Goal: Task Accomplishment & Management: Complete application form

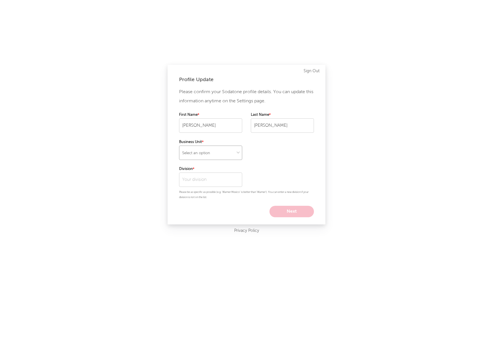
click at [228, 151] on select "Select an option" at bounding box center [210, 153] width 63 height 14
select select "warner_chappell"
click at [179, 146] on select "Select an option" at bounding box center [210, 153] width 63 height 14
click at [217, 183] on input "text" at bounding box center [210, 180] width 63 height 14
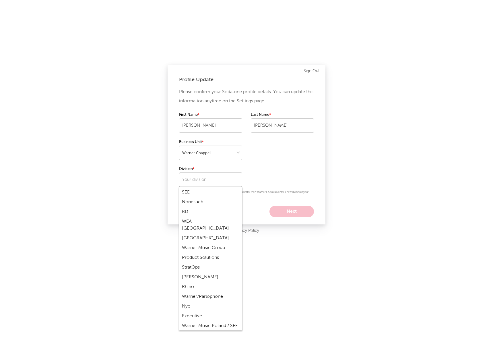
scroll to position [961, 0]
click at [204, 273] on div "[PERSON_NAME]" at bounding box center [210, 278] width 63 height 10
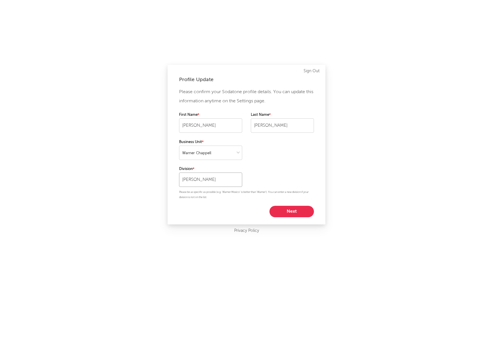
click at [205, 184] on input "[PERSON_NAME]" at bounding box center [210, 180] width 63 height 14
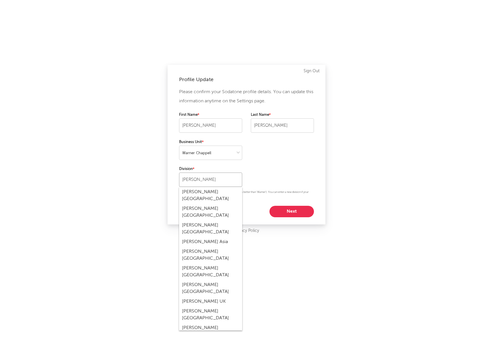
click at [217, 179] on input "[PERSON_NAME]" at bounding box center [210, 180] width 63 height 14
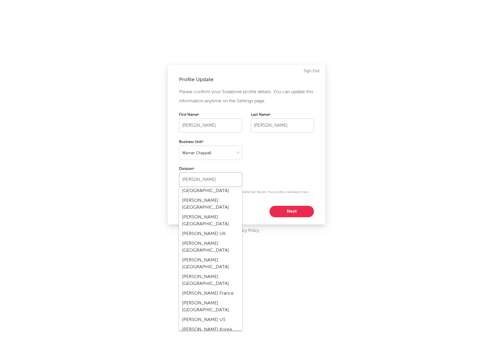
scroll to position [86, 0]
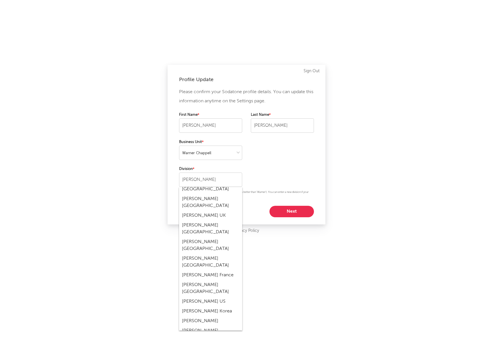
click at [219, 297] on div "[PERSON_NAME] US" at bounding box center [210, 302] width 63 height 10
type input "[PERSON_NAME] US"
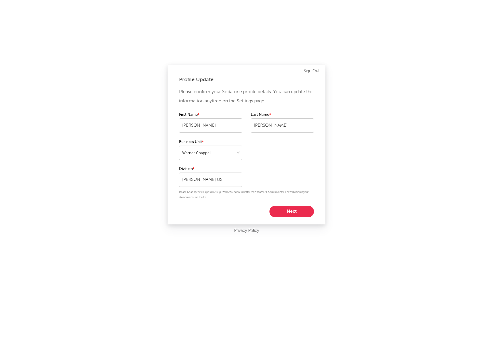
click at [284, 207] on button "Next" at bounding box center [291, 211] width 44 height 11
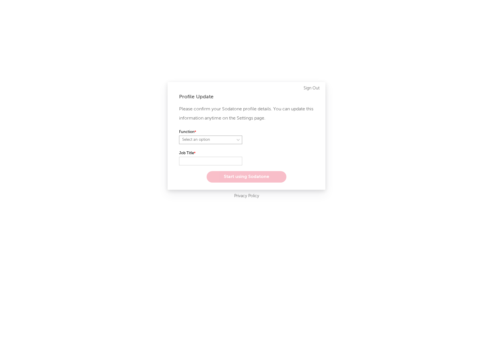
click at [205, 140] on select "Select an option" at bounding box center [210, 140] width 63 height 9
select select "other"
click at [179, 136] on select "Select an option" at bounding box center [210, 140] width 63 height 9
click at [197, 160] on input "text" at bounding box center [210, 161] width 63 height 9
type input "Sync Coordinator"
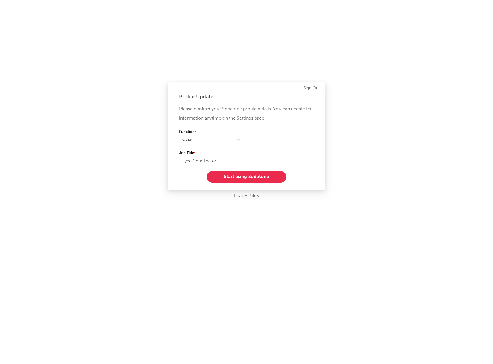
click at [250, 178] on button "Start using Sodatone" at bounding box center [247, 176] width 80 height 11
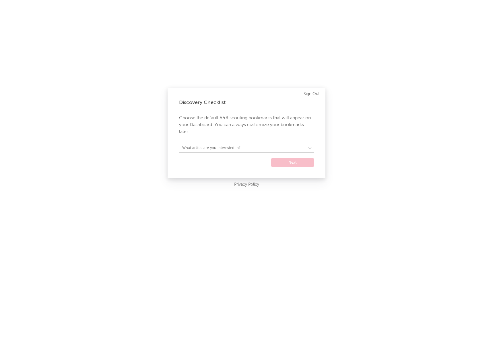
click at [216, 148] on select "What artists are you interested in? [GEOGRAPHIC_DATA] [GEOGRAPHIC_DATA] General…" at bounding box center [246, 148] width 135 height 9
click at [179, 144] on select "What artists are you interested in? [GEOGRAPHIC_DATA] [GEOGRAPHIC_DATA] General…" at bounding box center [246, 148] width 135 height 9
click at [238, 151] on select "[GEOGRAPHIC_DATA] [GEOGRAPHIC_DATA] General [GEOGRAPHIC_DATA] [GEOGRAPHIC_DATA]…" at bounding box center [246, 148] width 135 height 9
select select "15"
click at [179, 144] on select "[GEOGRAPHIC_DATA] [GEOGRAPHIC_DATA] General [GEOGRAPHIC_DATA] [GEOGRAPHIC_DATA]…" at bounding box center [246, 148] width 135 height 9
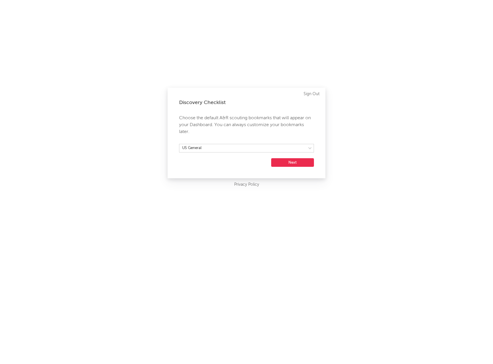
click at [298, 164] on button "Next" at bounding box center [292, 162] width 43 height 9
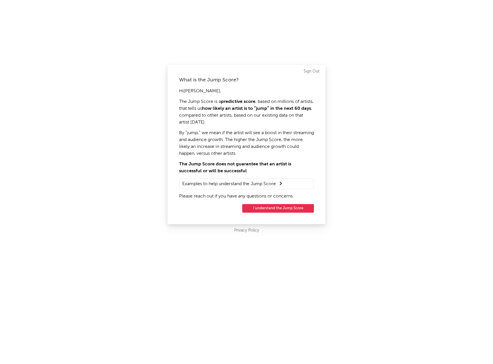
click at [276, 208] on button "I understand the Jump Score" at bounding box center [278, 208] width 72 height 9
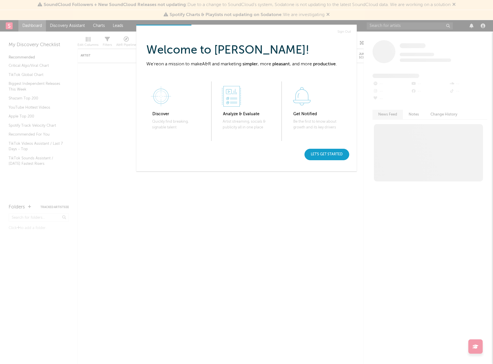
click at [324, 155] on div "Let's get started" at bounding box center [326, 154] width 45 height 11
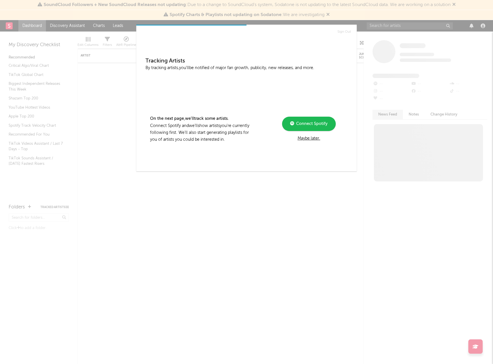
click at [304, 119] on link "Connect Spotify" at bounding box center [309, 124] width 54 height 14
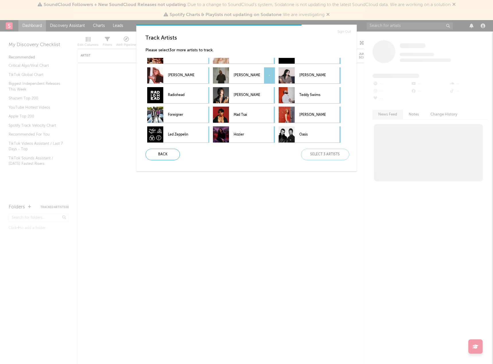
scroll to position [57, 0]
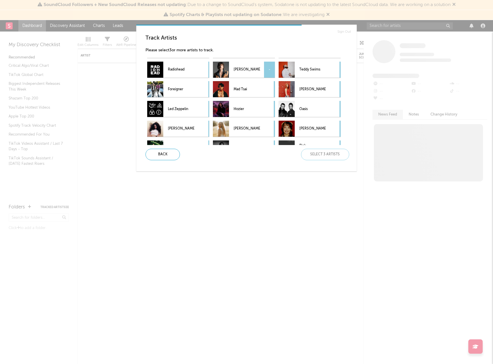
click at [238, 67] on p "[PERSON_NAME]" at bounding box center [247, 69] width 26 height 13
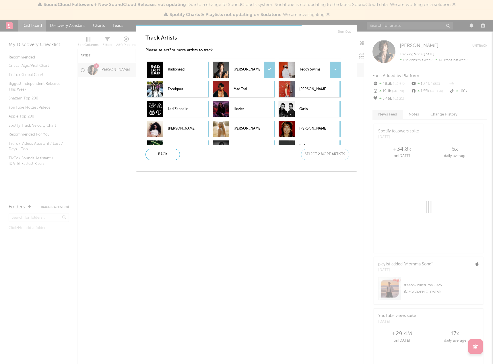
click at [318, 66] on p "Teddy Swims" at bounding box center [312, 69] width 26 height 13
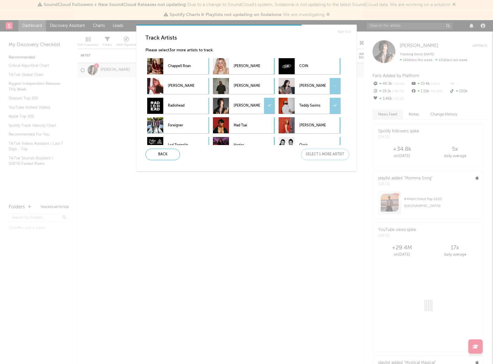
scroll to position [0, 0]
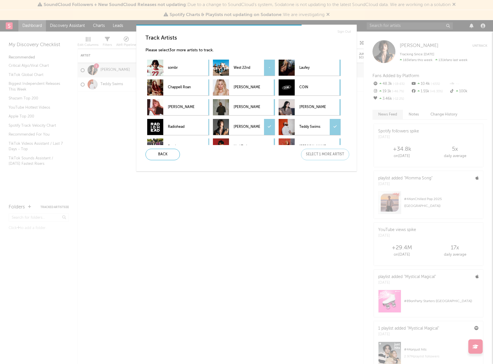
click at [251, 64] on p "West 22nd" at bounding box center [247, 67] width 26 height 13
click at [181, 85] on p "Chappell Roan" at bounding box center [181, 87] width 26 height 13
click at [236, 85] on p "Reneé Rapp" at bounding box center [247, 87] width 26 height 13
click at [294, 88] on div at bounding box center [287, 87] width 16 height 16
click at [169, 101] on p "Sabrina Carpenter" at bounding box center [181, 107] width 26 height 13
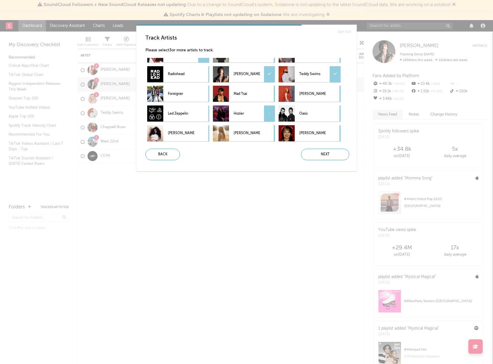
scroll to position [57, 0]
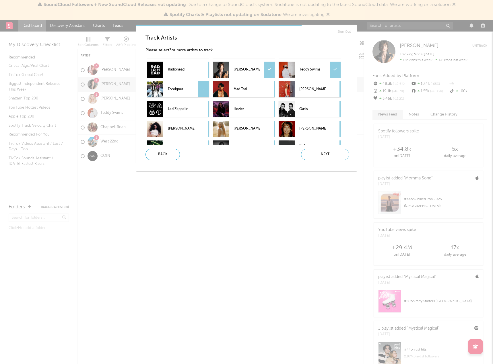
click at [183, 86] on p "Foreigner" at bounding box center [181, 89] width 26 height 13
click at [182, 108] on p "Led Zeppelin" at bounding box center [181, 109] width 26 height 13
click at [260, 107] on p "Hozier" at bounding box center [247, 109] width 26 height 13
click at [317, 108] on p "Oasis" at bounding box center [312, 109] width 26 height 13
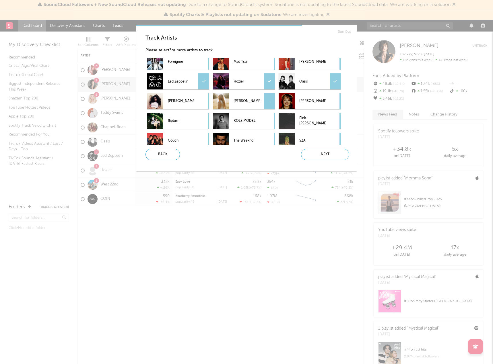
scroll to position [86, 0]
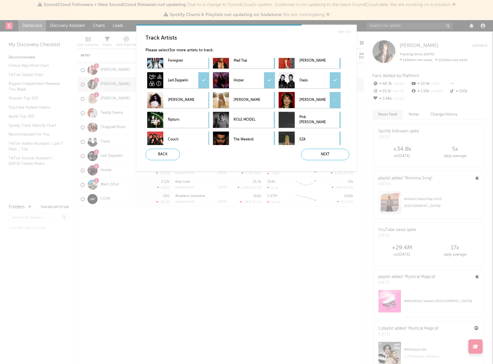
click at [323, 103] on p "Lola Young" at bounding box center [312, 100] width 26 height 13
click at [175, 103] on p "Charli xcx" at bounding box center [181, 100] width 26 height 13
click at [181, 121] on p "flipturn" at bounding box center [181, 120] width 26 height 13
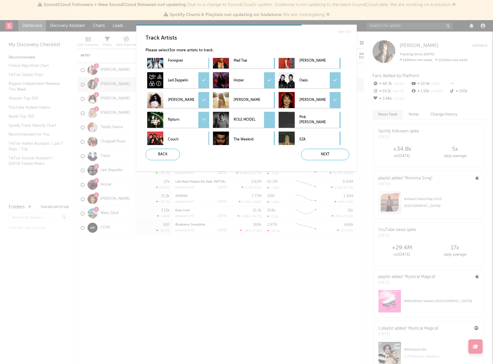
click at [251, 116] on p "ROLE MODEL" at bounding box center [247, 120] width 26 height 13
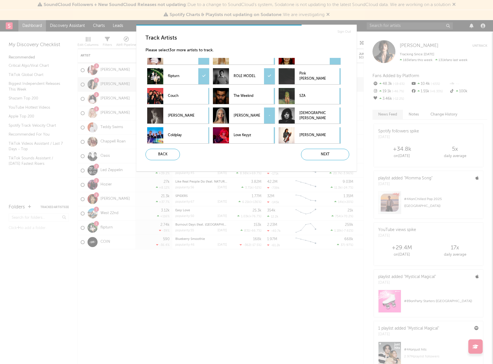
scroll to position [143, 0]
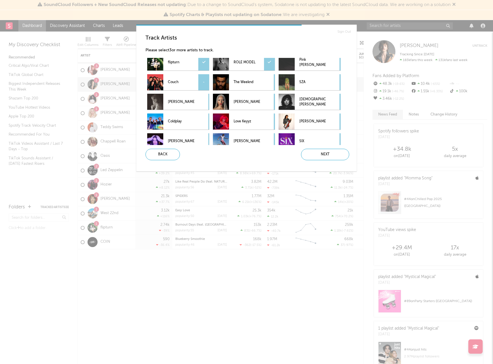
click at [182, 85] on p "Couch" at bounding box center [181, 82] width 26 height 13
click at [192, 119] on p "Coldplay" at bounding box center [181, 121] width 26 height 13
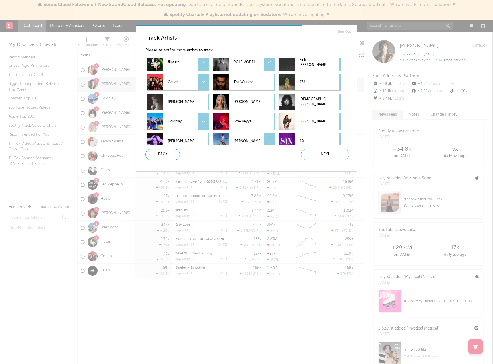
click at [247, 144] on p "Ed Sheeran" at bounding box center [247, 141] width 26 height 13
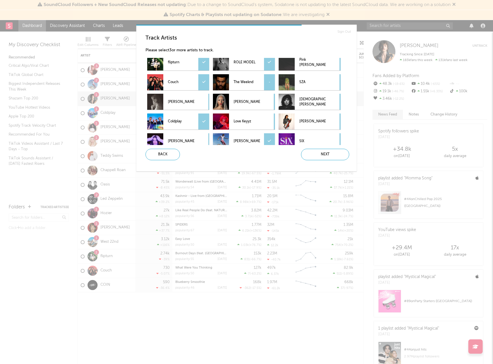
click at [244, 82] on p "The Weeknd" at bounding box center [247, 82] width 26 height 13
click at [247, 97] on p "Beyoncé" at bounding box center [247, 102] width 26 height 13
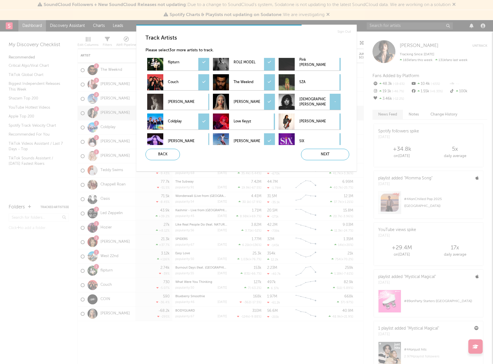
click at [320, 104] on p "Lady Gaga" at bounding box center [312, 102] width 26 height 13
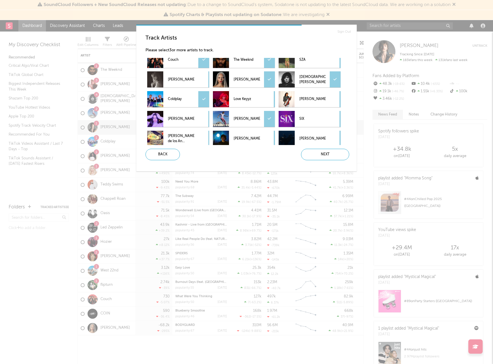
scroll to position [172, 0]
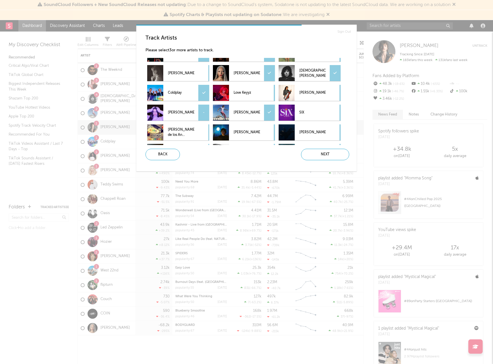
click at [189, 110] on p "Olivia Rodrigo" at bounding box center [181, 112] width 26 height 13
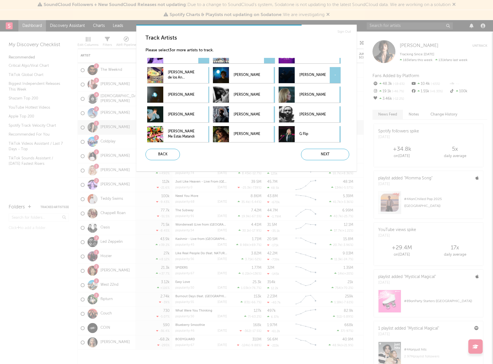
click at [309, 75] on p "Billie Eilish" at bounding box center [312, 75] width 26 height 13
click at [309, 90] on p "Adele" at bounding box center [312, 94] width 26 height 13
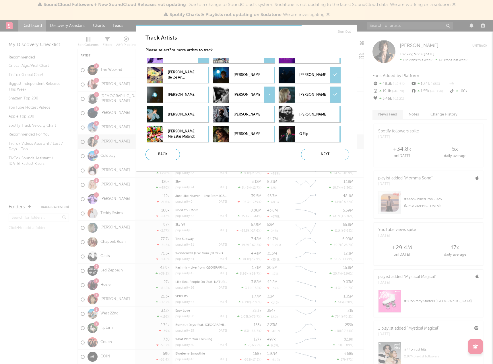
click at [252, 92] on p "Sam Fender" at bounding box center [247, 94] width 26 height 13
click at [178, 91] on p "Ariana Grande" at bounding box center [181, 94] width 26 height 13
click at [180, 114] on p "Alfie Jukes" at bounding box center [181, 114] width 26 height 13
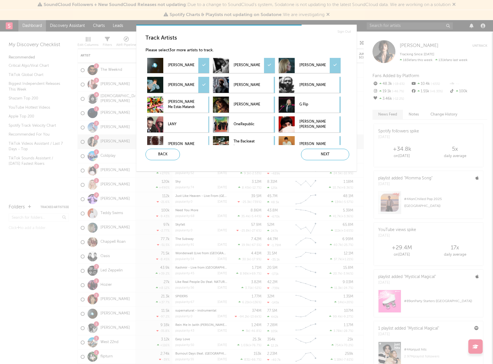
scroll to position [287, 0]
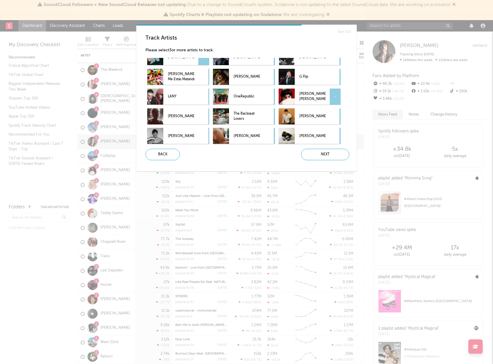
click at [310, 94] on p "Stevie Bill" at bounding box center [312, 96] width 26 height 13
click at [240, 98] on p "OneRepublic" at bounding box center [247, 96] width 26 height 13
click at [170, 114] on p "Miley Cyrus" at bounding box center [181, 116] width 26 height 13
click at [234, 115] on div "The Backseat Lovers -" at bounding box center [236, 116] width 47 height 16
click at [314, 113] on p "Aidan Bissett" at bounding box center [312, 116] width 26 height 13
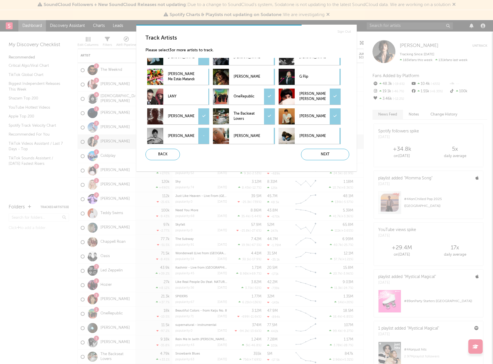
click at [193, 132] on p "Shawn Mendes" at bounding box center [181, 136] width 26 height 13
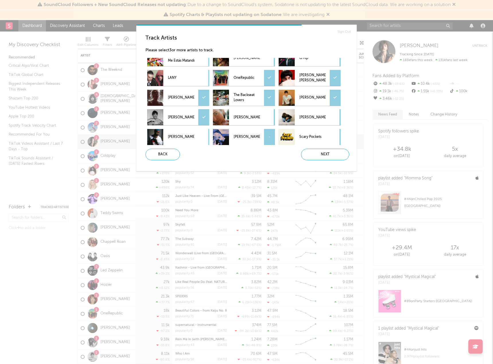
scroll to position [316, 0]
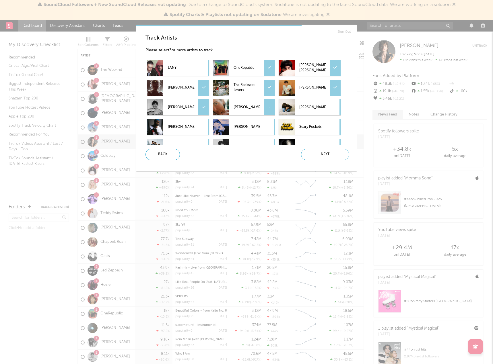
click at [254, 106] on p "Dua Lipa" at bounding box center [247, 107] width 26 height 13
click at [312, 106] on p "Ellie Williams" at bounding box center [312, 107] width 26 height 13
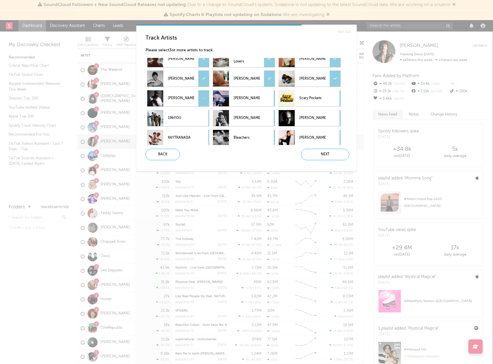
click at [187, 94] on p "Khalid" at bounding box center [181, 98] width 26 height 13
click at [326, 153] on div "Next" at bounding box center [325, 154] width 48 height 11
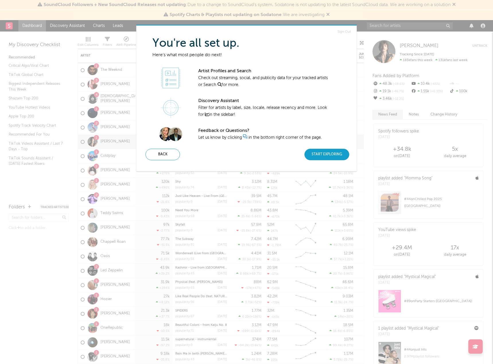
click at [337, 155] on div "Start Exploring" at bounding box center [326, 154] width 45 height 11
